Goal: Information Seeking & Learning: Learn about a topic

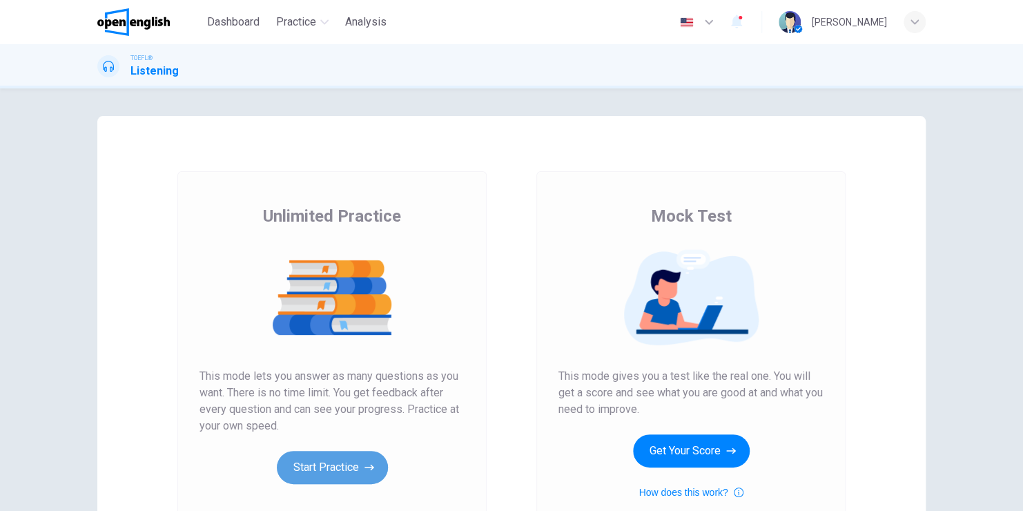
click at [332, 475] on button "Start Practice" at bounding box center [332, 467] width 111 height 33
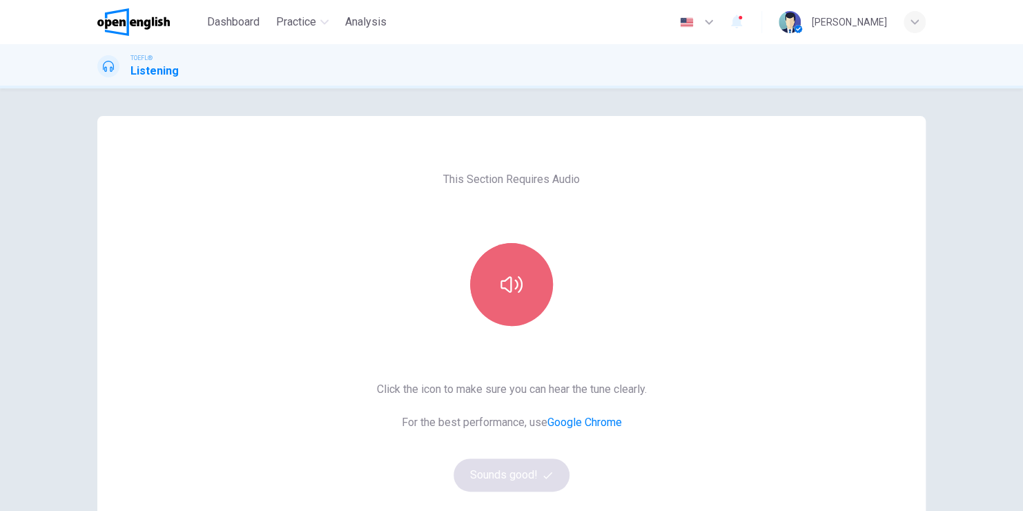
click at [529, 287] on button "button" at bounding box center [511, 284] width 83 height 83
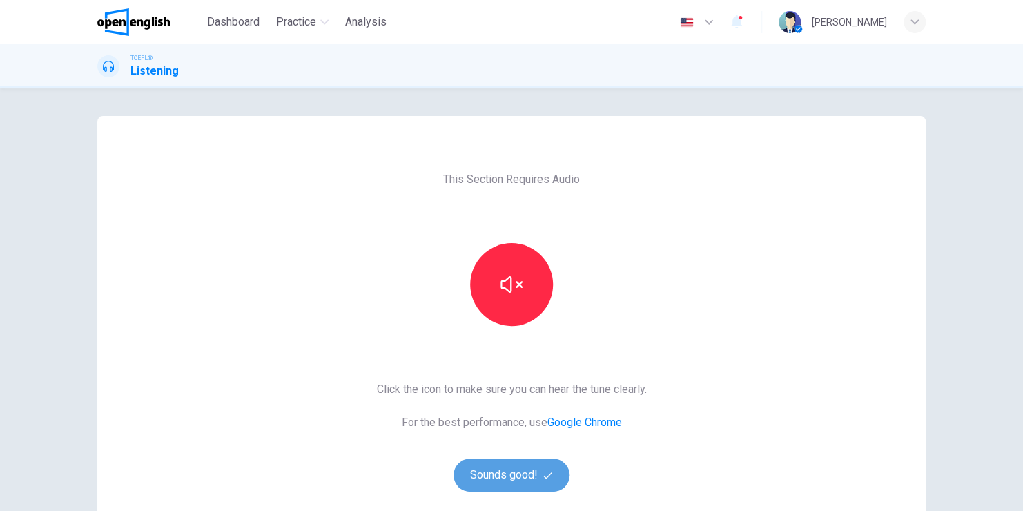
click at [527, 474] on button "Sounds good!" at bounding box center [511, 474] width 116 height 33
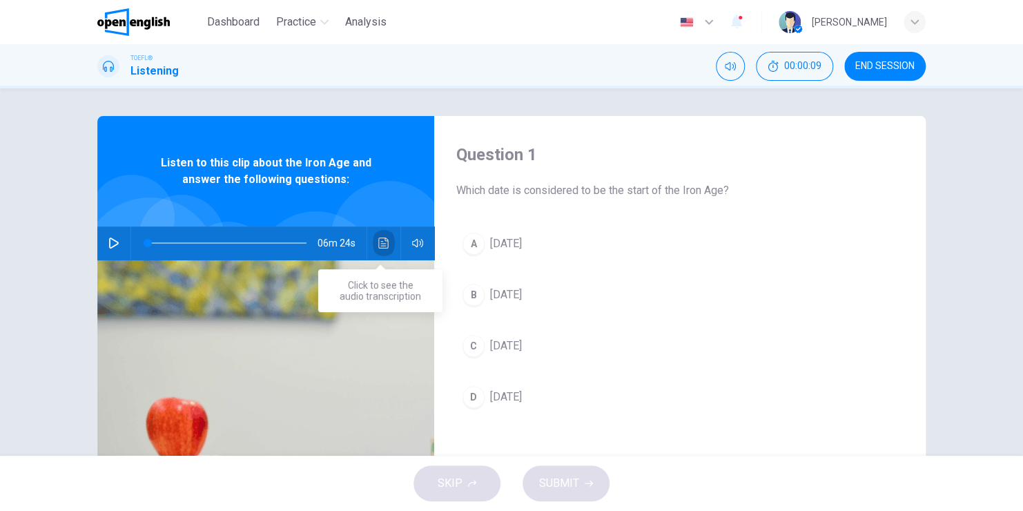
click at [380, 244] on icon "Click to see the audio transcription" at bounding box center [383, 242] width 11 height 11
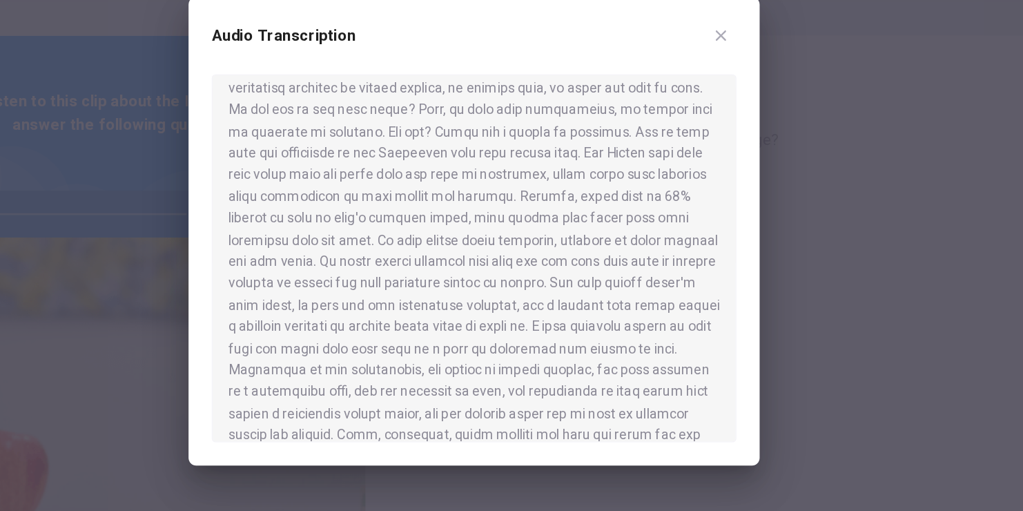
scroll to position [244, 0]
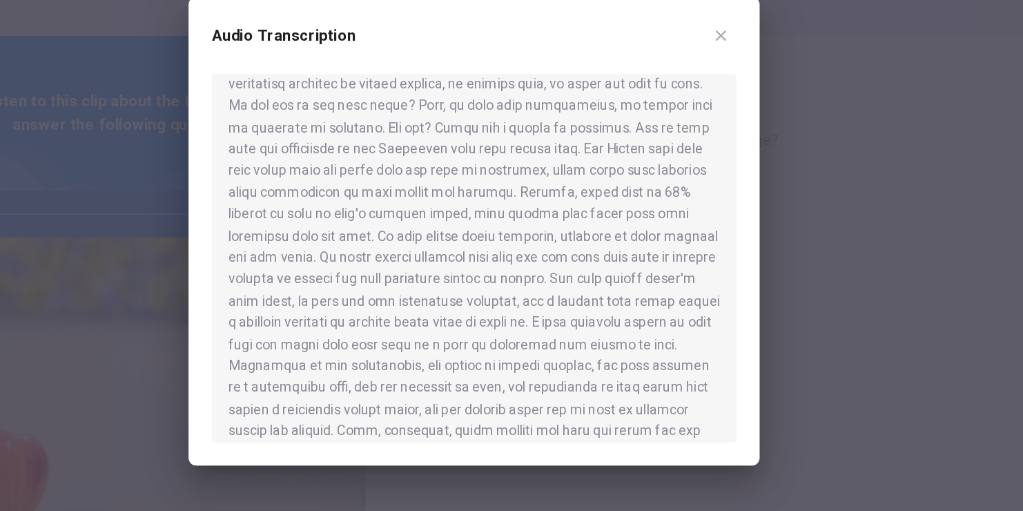
drag, startPoint x: 650, startPoint y: 168, endPoint x: 501, endPoint y: 182, distance: 149.7
click at [501, 182] on div at bounding box center [511, 275] width 374 height 262
click at [509, 264] on div at bounding box center [511, 275] width 374 height 262
drag, startPoint x: 356, startPoint y: 115, endPoint x: 387, endPoint y: 77, distance: 49.1
click at [387, 77] on div "Audio Transcription" at bounding box center [511, 255] width 1023 height 511
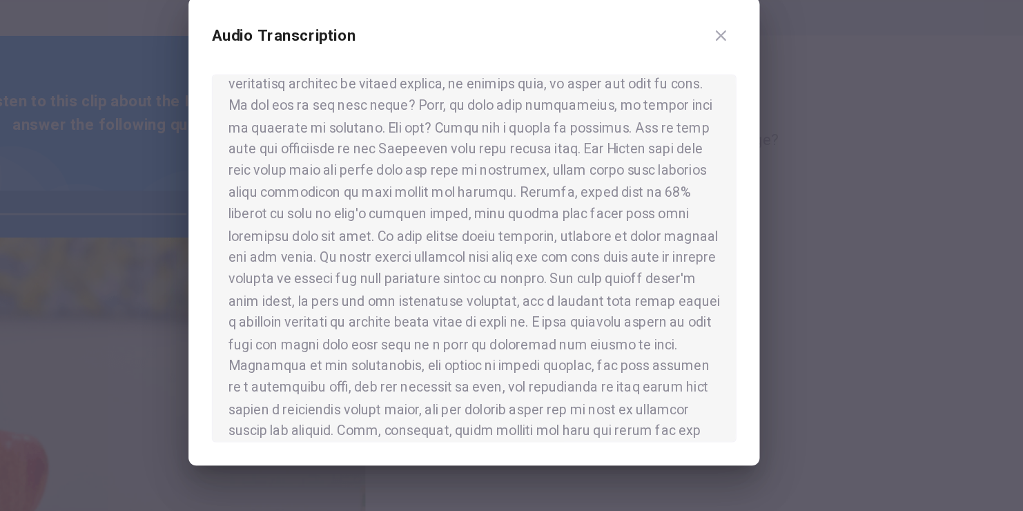
drag, startPoint x: 494, startPoint y: 90, endPoint x: 732, endPoint y: 120, distance: 240.7
click at [732, 120] on div at bounding box center [511, 255] width 1023 height 511
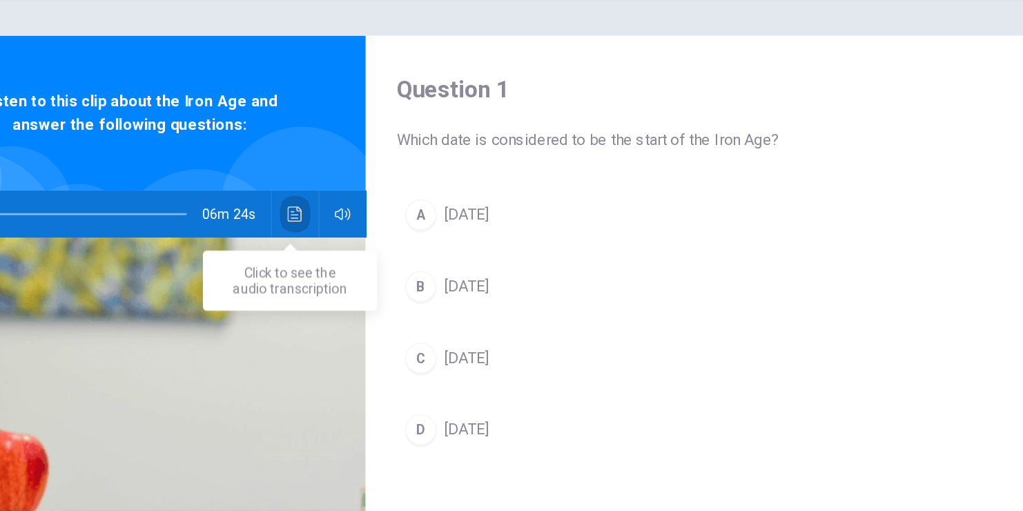
click at [379, 243] on icon "Click to see the audio transcription" at bounding box center [383, 242] width 11 height 11
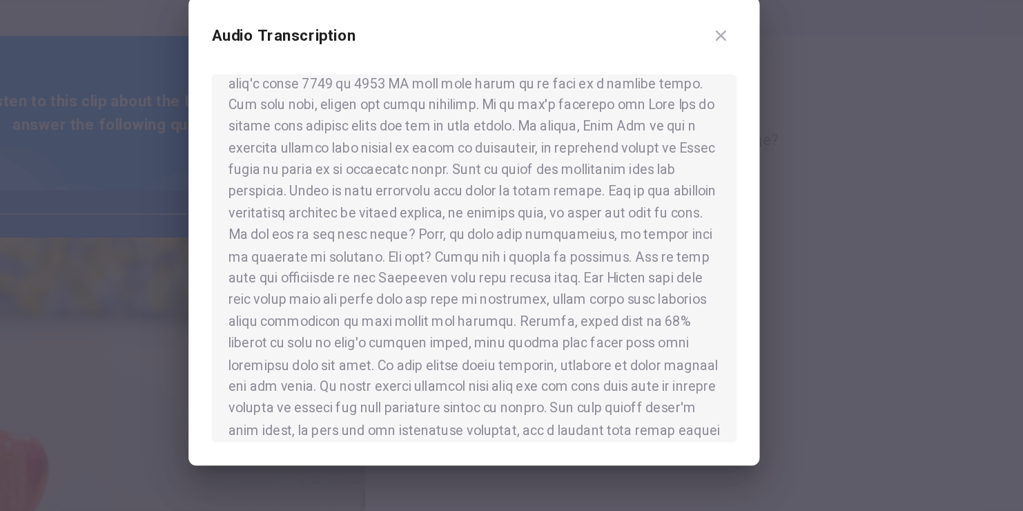
scroll to position [148, 0]
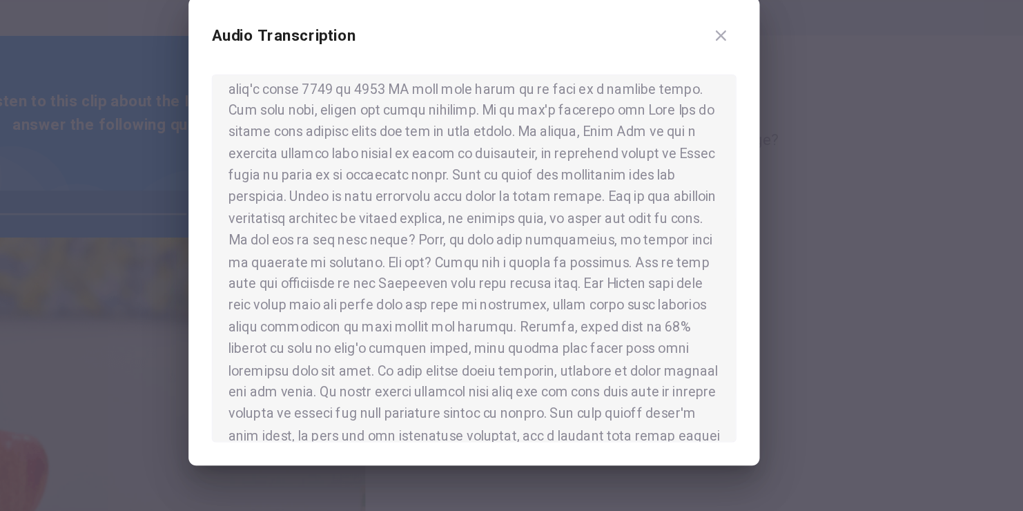
click at [219, 97] on div at bounding box center [511, 255] width 1023 height 511
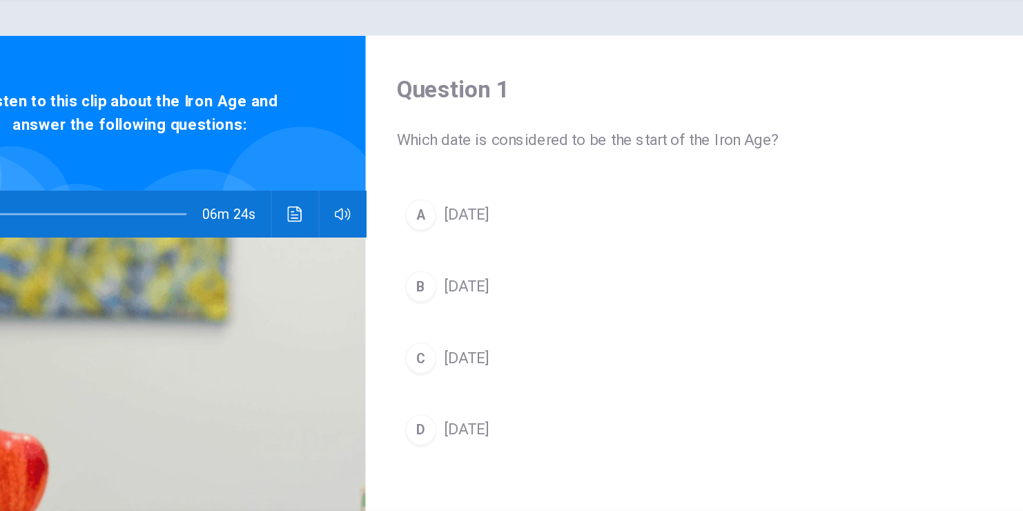
click at [219, 97] on div "Question 1 Which date is considered to be the start of the Iron Age? A [DATE] B…" at bounding box center [511, 271] width 1023 height 367
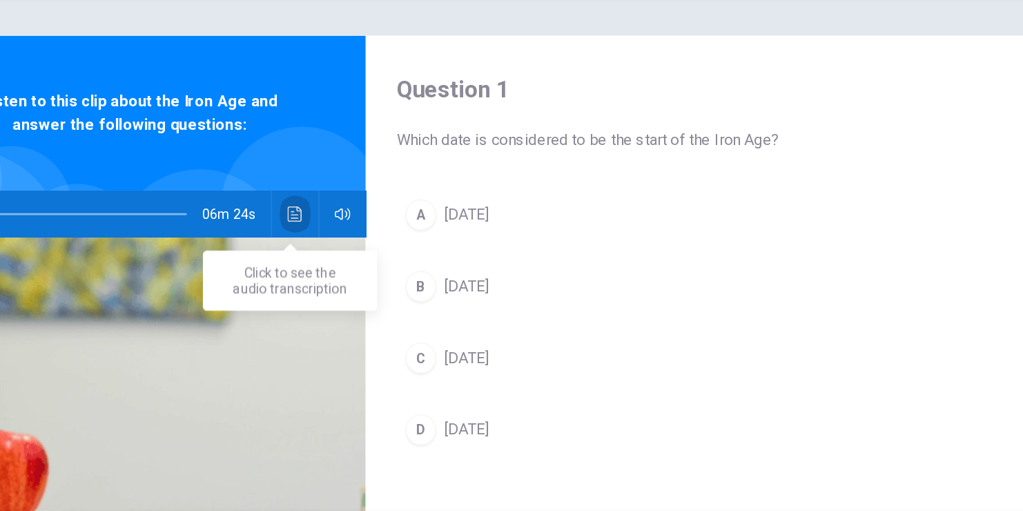
click at [380, 246] on icon "Click to see the audio transcription" at bounding box center [383, 242] width 10 height 11
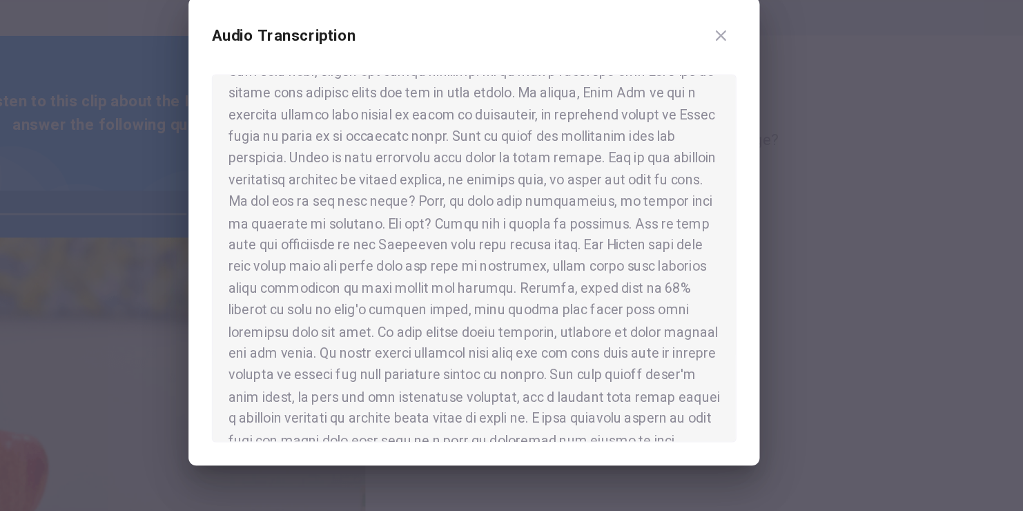
scroll to position [177, 0]
click at [700, 255] on div "Audio Transcription" at bounding box center [511, 255] width 407 height 334
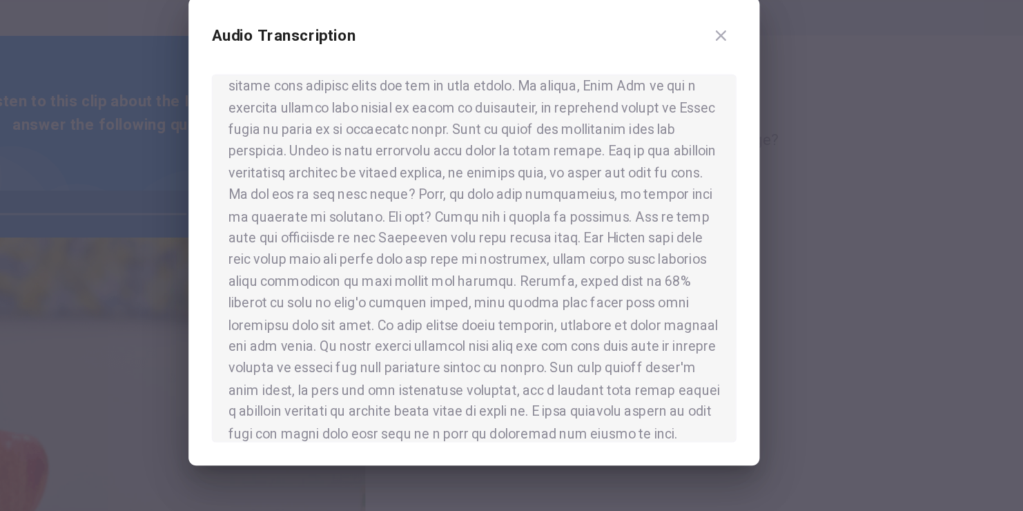
click at [198, 104] on div at bounding box center [511, 255] width 1023 height 511
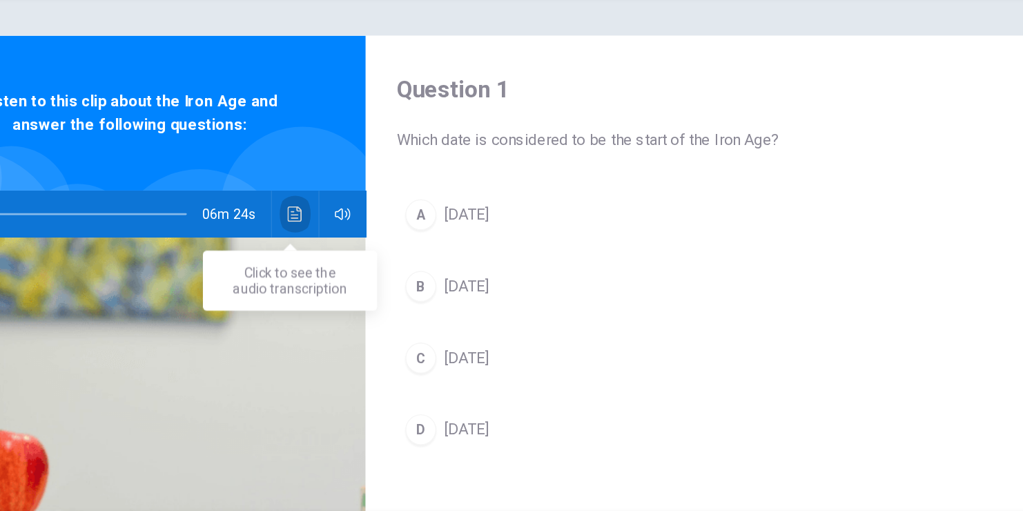
click at [380, 246] on icon "Click to see the audio transcription" at bounding box center [383, 242] width 10 height 11
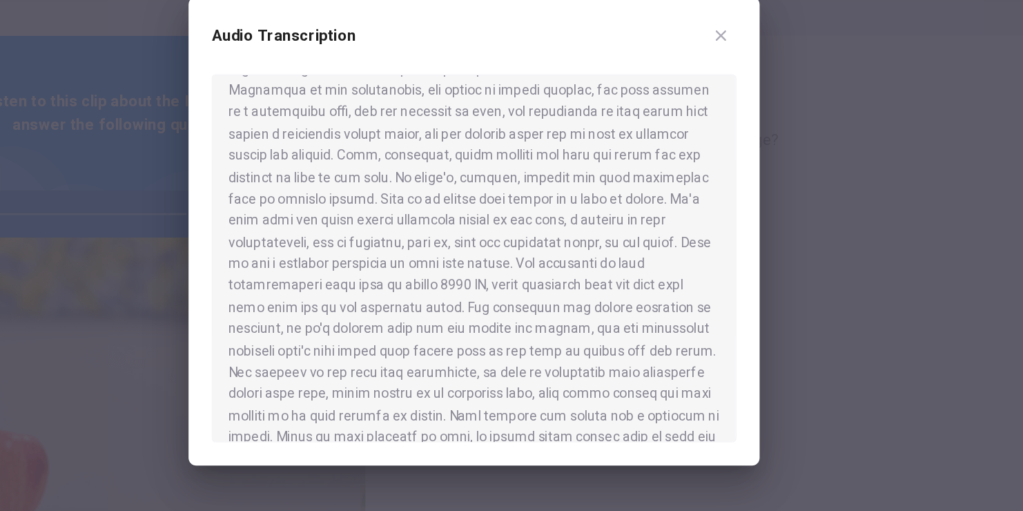
scroll to position [438, 0]
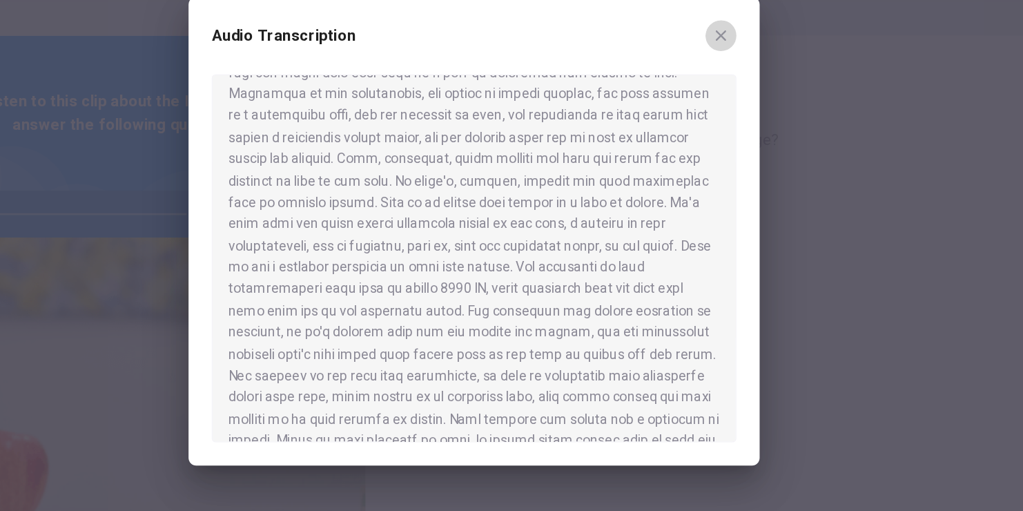
click at [689, 121] on button "button" at bounding box center [687, 116] width 22 height 22
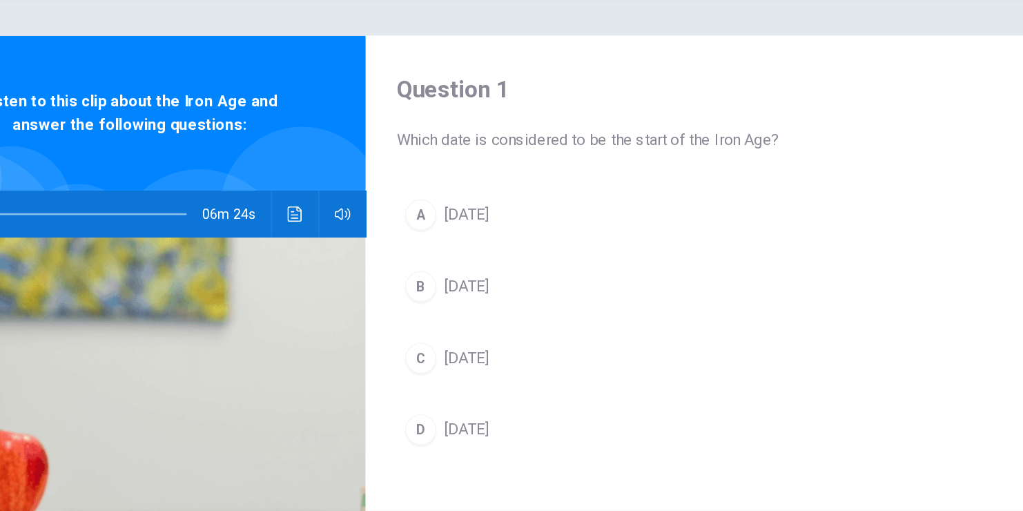
click at [212, 91] on div "Question 1 Which date is considered to be the start of the Iron Age? A [DATE] B…" at bounding box center [511, 271] width 1023 height 367
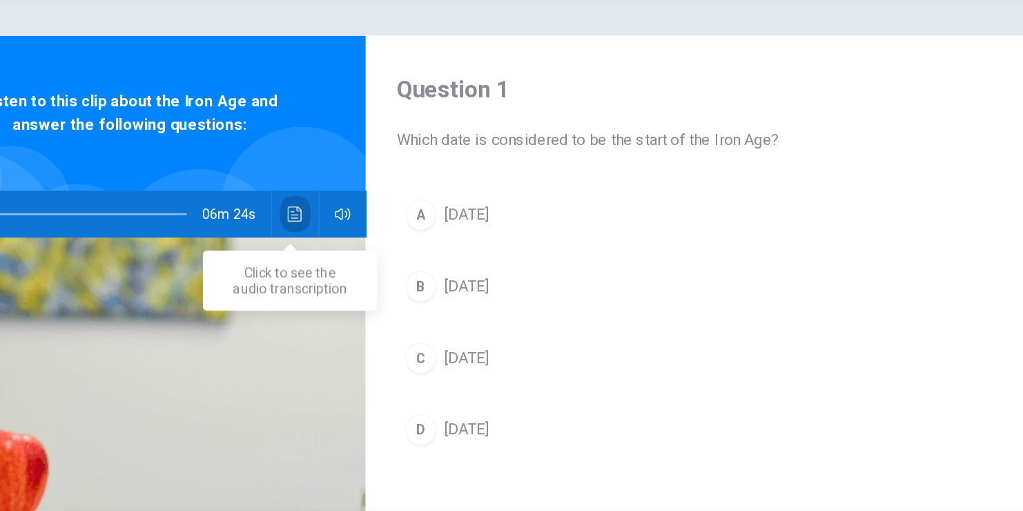
click at [378, 242] on icon "Click to see the audio transcription" at bounding box center [383, 242] width 11 height 11
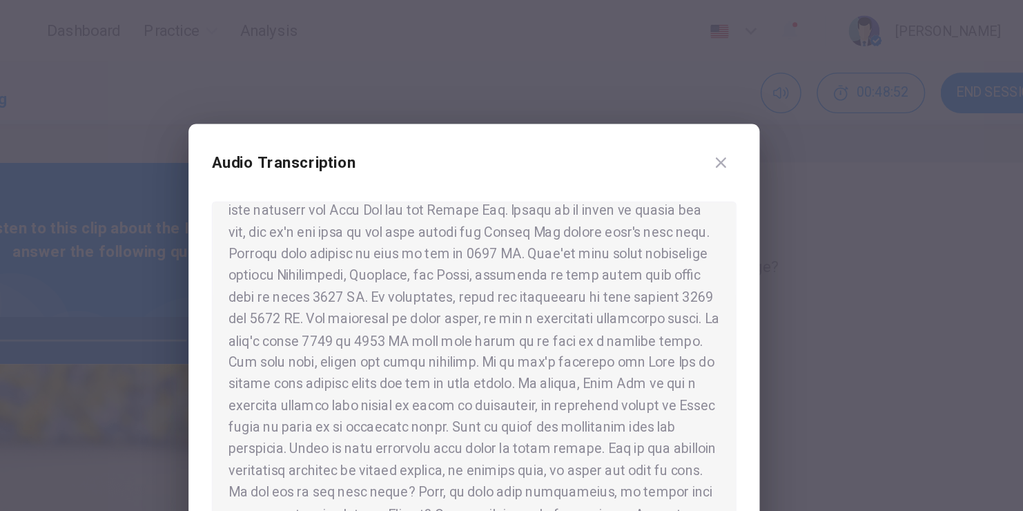
scroll to position [63, 0]
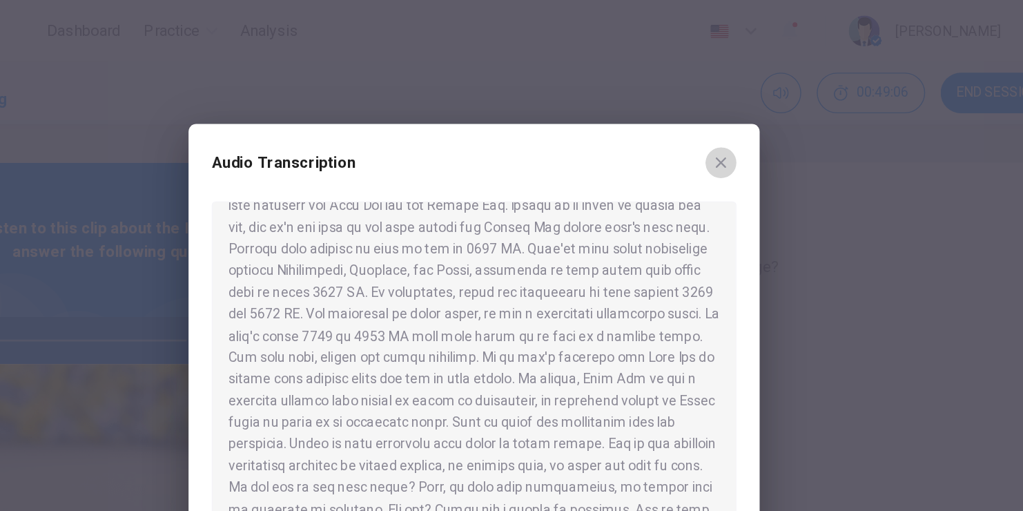
click at [685, 119] on icon "button" at bounding box center [687, 115] width 11 height 11
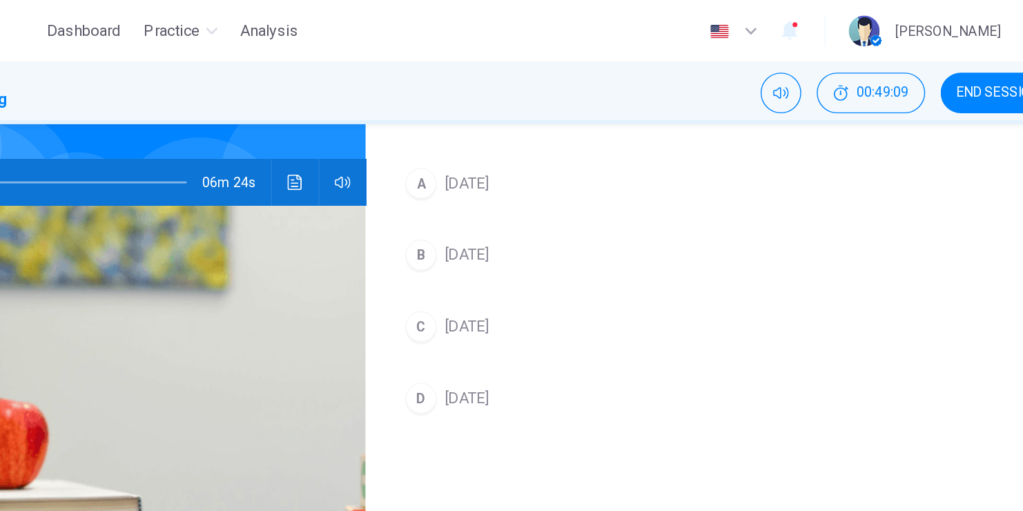
scroll to position [115, 0]
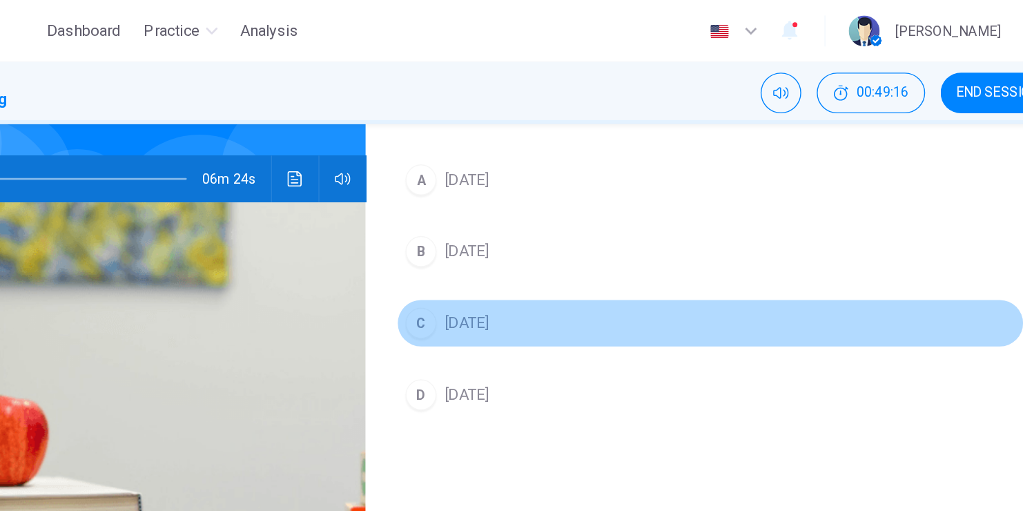
click at [479, 230] on div "C" at bounding box center [473, 230] width 22 height 22
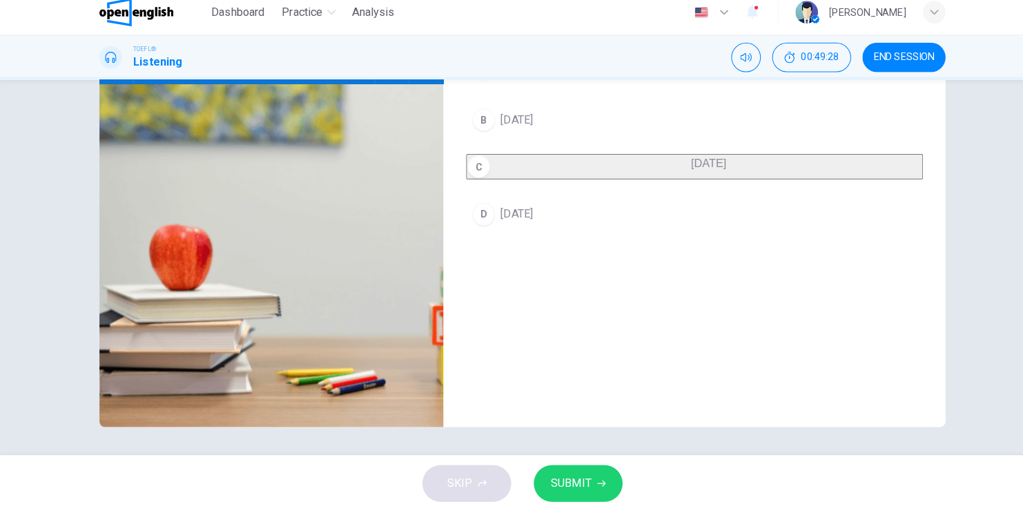
scroll to position [0, 0]
click at [560, 476] on span "SUBMIT" at bounding box center [559, 483] width 40 height 19
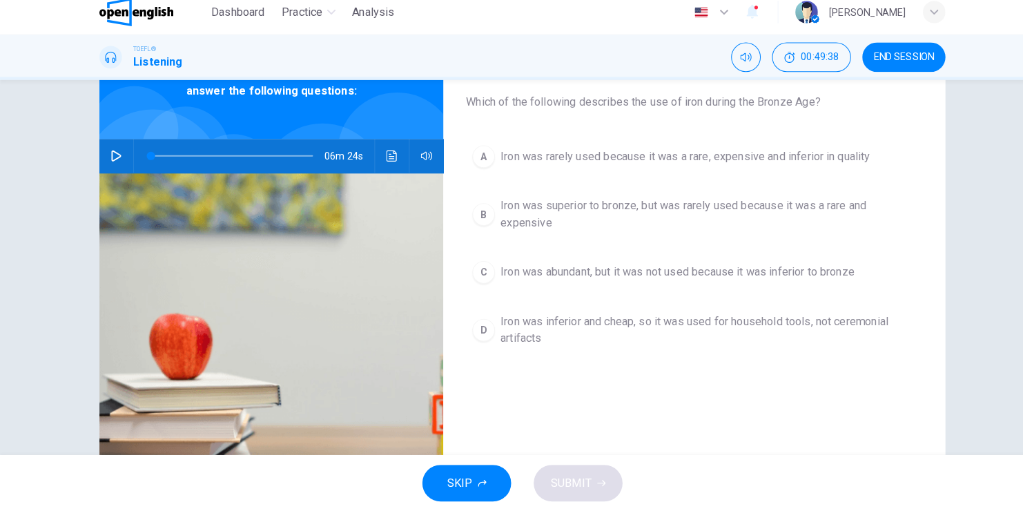
scroll to position [75, 0]
